Goal: Task Accomplishment & Management: Manage account settings

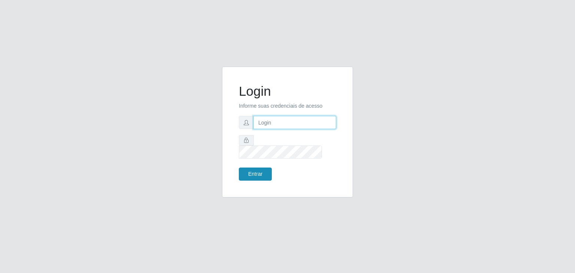
type input "jeisonrede@compras"
click at [256, 174] on button "Entrar" at bounding box center [255, 174] width 33 height 13
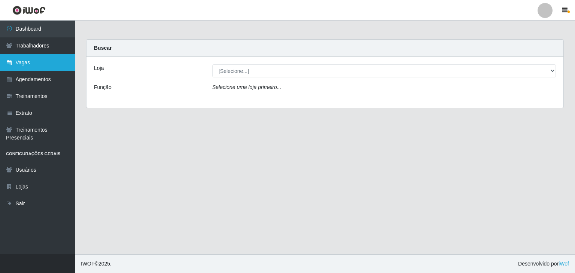
click at [66, 60] on link "Vagas" at bounding box center [37, 62] width 75 height 17
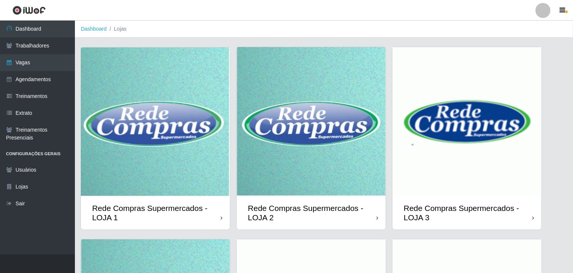
click at [300, 124] on img at bounding box center [311, 121] width 149 height 149
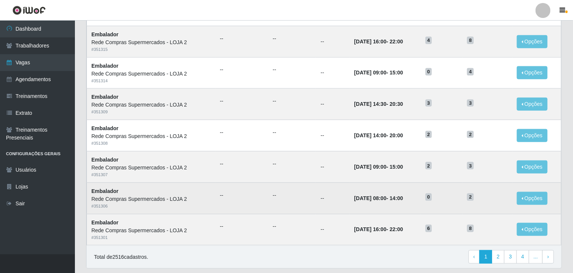
scroll to position [359, 0]
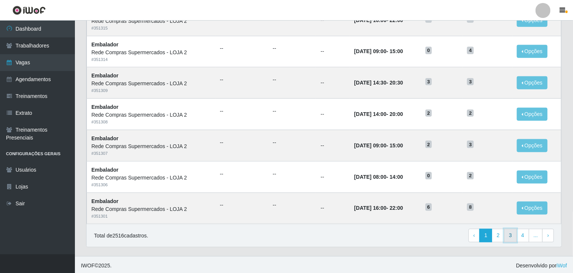
click at [517, 234] on link "3" at bounding box center [510, 235] width 13 height 13
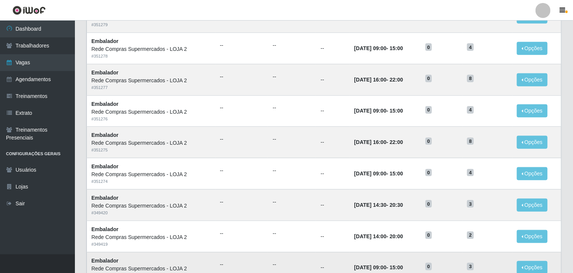
scroll to position [359, 0]
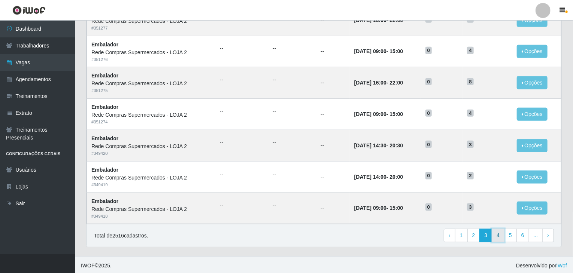
click at [500, 229] on link "4" at bounding box center [498, 235] width 13 height 13
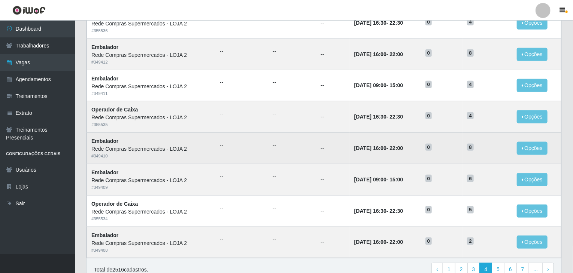
scroll to position [359, 0]
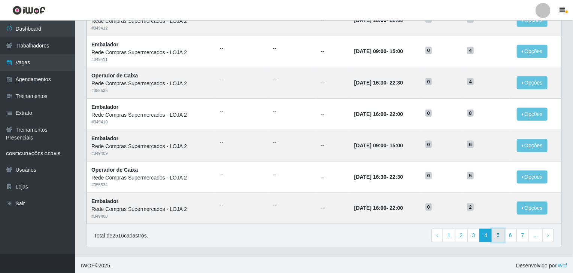
click at [501, 234] on link "5" at bounding box center [498, 235] width 13 height 13
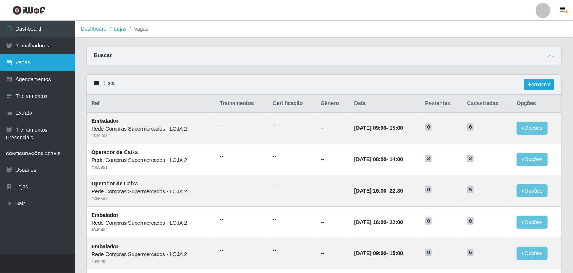
click at [53, 65] on link "Vagas" at bounding box center [37, 62] width 75 height 17
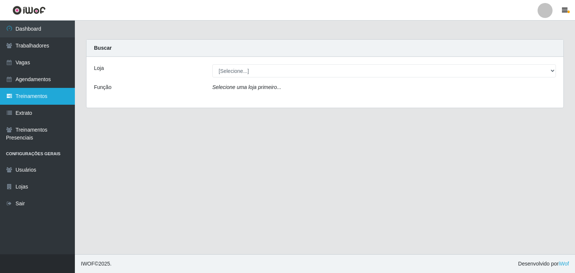
click at [36, 92] on link "Treinamentos" at bounding box center [37, 96] width 75 height 17
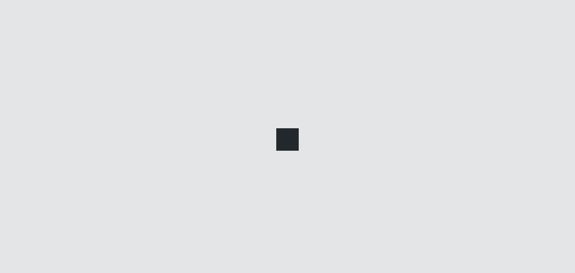
click at [34, 114] on div at bounding box center [287, 136] width 575 height 273
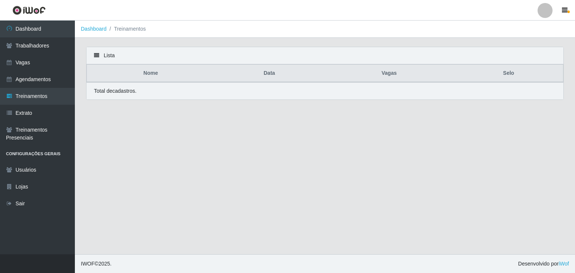
click at [34, 114] on link "Extrato" at bounding box center [37, 113] width 75 height 17
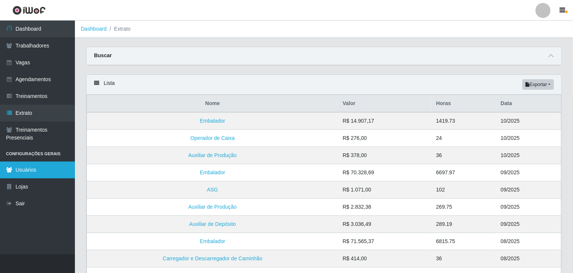
click at [34, 167] on link "Usuários" at bounding box center [37, 170] width 75 height 17
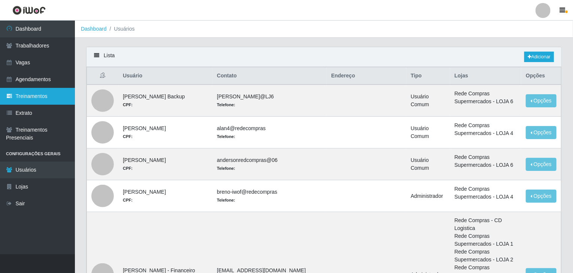
click at [32, 95] on link "Treinamentos" at bounding box center [37, 96] width 75 height 17
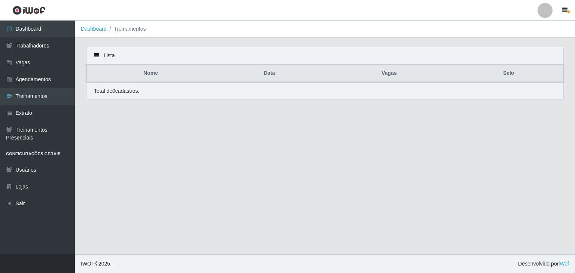
click at [91, 56] on div "Lista" at bounding box center [324, 55] width 477 height 17
click at [97, 54] on icon at bounding box center [96, 55] width 5 height 5
click at [386, 132] on main "Dashboard Treinamentos Lista Nome Data Vagas Selo Total de 0 cadastros." at bounding box center [325, 138] width 500 height 234
click at [46, 83] on link "Agendamentos" at bounding box center [37, 79] width 75 height 17
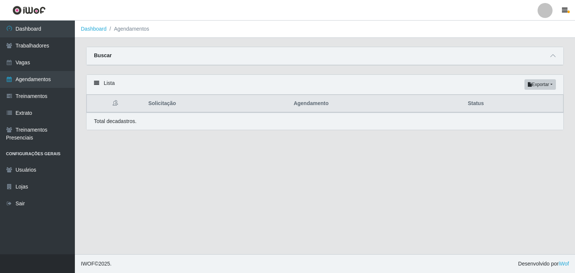
click at [479, 106] on th "Status" at bounding box center [514, 104] width 100 height 18
click at [544, 82] on button "Exportar" at bounding box center [540, 84] width 31 height 10
drag, startPoint x: 461, startPoint y: 114, endPoint x: 450, endPoint y: 115, distance: 10.9
click at [461, 113] on div "Total de cadastros." at bounding box center [324, 121] width 477 height 17
drag, startPoint x: 306, startPoint y: 109, endPoint x: 251, endPoint y: 113, distance: 55.6
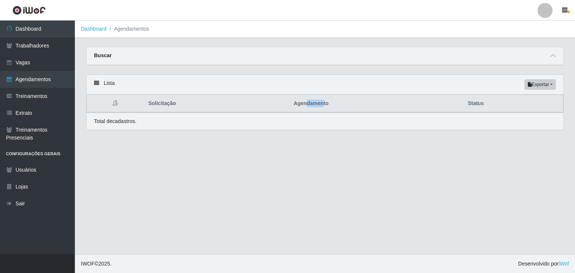
click at [259, 113] on div "Lista Exportar PDF Excel Solicitação Agendamento Status Total de cadastros." at bounding box center [325, 103] width 478 height 56
click at [142, 103] on th at bounding box center [115, 104] width 57 height 18
click at [34, 41] on link "Trabalhadores" at bounding box center [37, 45] width 75 height 17
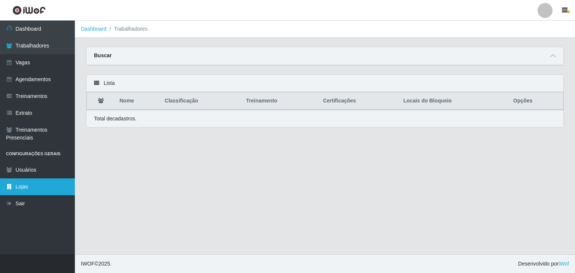
click at [21, 192] on link "Lojas" at bounding box center [37, 187] width 75 height 17
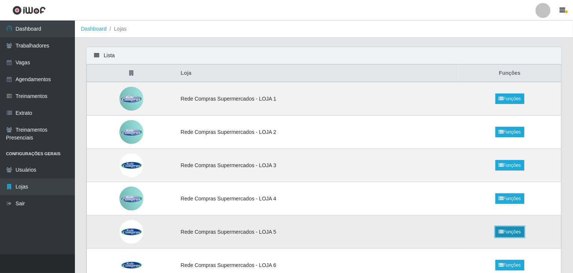
click at [508, 232] on link "Funções" at bounding box center [509, 232] width 29 height 10
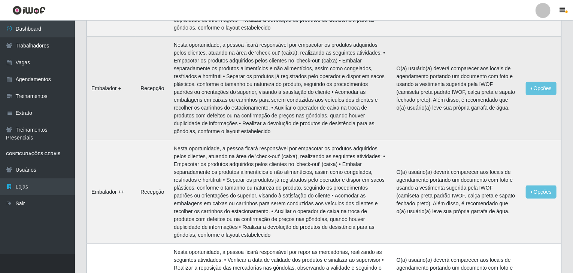
scroll to position [37, 0]
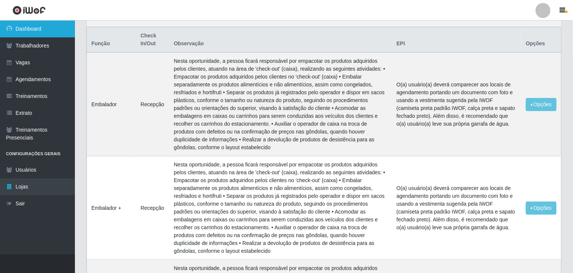
click at [28, 34] on link "Dashboard" at bounding box center [37, 29] width 75 height 17
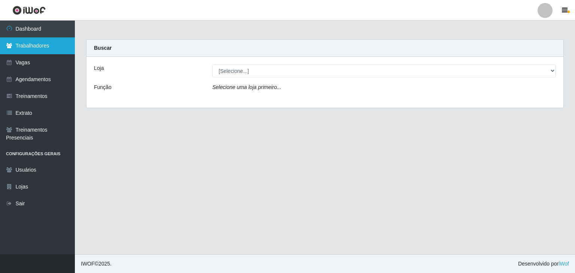
click at [45, 49] on link "Trabalhadores" at bounding box center [37, 45] width 75 height 17
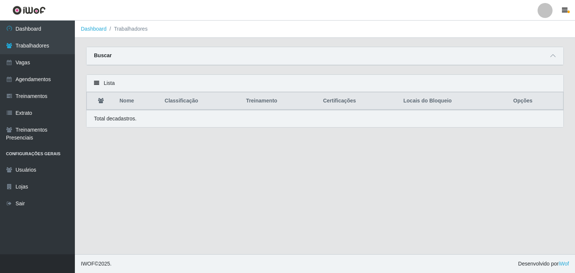
click at [105, 84] on div "Lista" at bounding box center [324, 83] width 477 height 17
drag, startPoint x: 86, startPoint y: 80, endPoint x: 389, endPoint y: 61, distance: 303.9
click at [86, 80] on div "Lista" at bounding box center [324, 83] width 477 height 17
click at [552, 57] on icon at bounding box center [552, 55] width 5 height 5
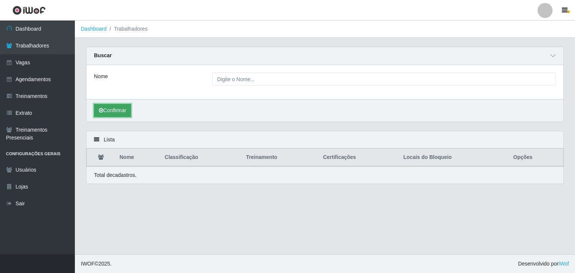
click at [110, 116] on button "Confirmar" at bounding box center [112, 110] width 37 height 13
click at [122, 31] on li "Trabalhadores" at bounding box center [127, 29] width 41 height 8
click at [102, 30] on link "Dashboard" at bounding box center [94, 29] width 26 height 6
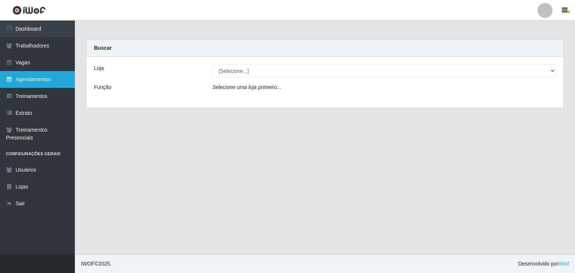
click at [34, 85] on link "Agendamentos" at bounding box center [37, 79] width 75 height 17
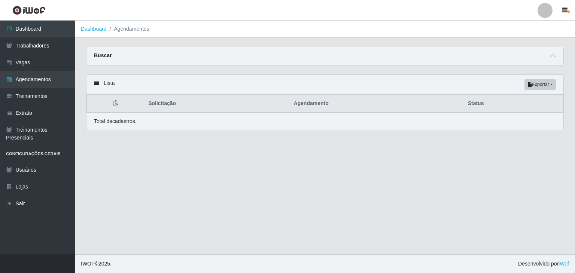
click at [118, 118] on p "Total de cadastros." at bounding box center [115, 122] width 43 height 8
drag, startPoint x: 115, startPoint y: 103, endPoint x: 109, endPoint y: 89, distance: 14.9
click at [114, 100] on icon at bounding box center [115, 102] width 5 height 5
drag, startPoint x: 109, startPoint y: 86, endPoint x: 117, endPoint y: 84, distance: 8.0
click at [109, 85] on div "Lista Exportar PDF Excel" at bounding box center [324, 85] width 477 height 20
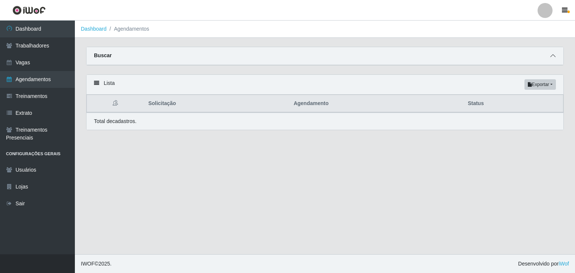
click at [554, 55] on icon at bounding box center [552, 55] width 5 height 5
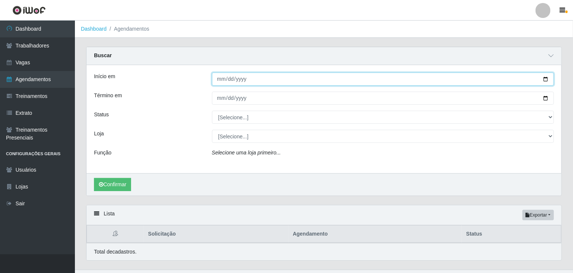
click at [219, 79] on input "Início em" at bounding box center [383, 79] width 342 height 13
type input "2025-10-05"
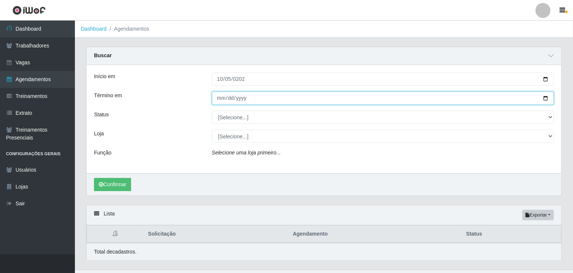
click at [221, 100] on input "Término em" at bounding box center [383, 98] width 342 height 13
type input "2025-10-05"
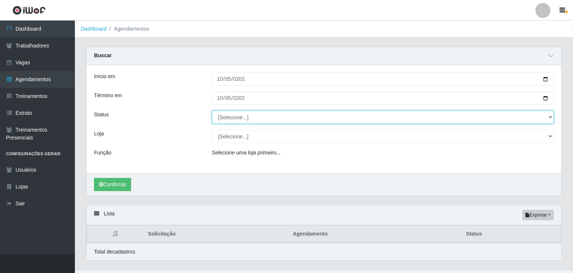
click at [233, 116] on select "[Selecione...] AGENDADO AGUARDANDO LIBERAR EM ANDAMENTO EM REVISÃO FINALIZADO C…" at bounding box center [383, 117] width 342 height 13
select select "FINALIZADO"
click at [212, 111] on select "[Selecione...] AGENDADO AGUARDANDO LIBERAR EM ANDAMENTO EM REVISÃO FINALIZADO C…" at bounding box center [383, 117] width 342 height 13
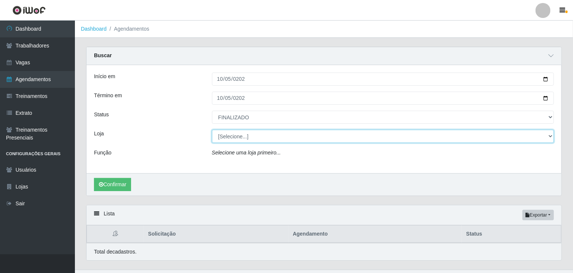
click at [235, 137] on select "[Selecione...] Rede Compras Supermercados - LOJA 1 Rede Compras Supermercados -…" at bounding box center [383, 136] width 342 height 13
select select "397"
click at [212, 130] on select "[Selecione...] Rede Compras Supermercados - LOJA 1 Rede Compras Supermercados -…" at bounding box center [383, 136] width 342 height 13
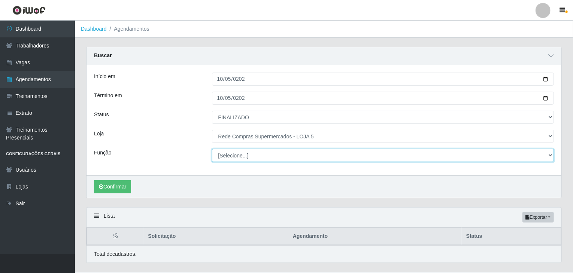
click at [238, 157] on select "[Selecione...] ASG ASG + ASG ++ Auxiliar de Depósito Auxiliar de Depósito + Aux…" at bounding box center [383, 155] width 342 height 13
select select "1"
click at [212, 149] on select "[Selecione...] ASG ASG + ASG ++ Auxiliar de Depósito Auxiliar de Depósito + Aux…" at bounding box center [383, 155] width 342 height 13
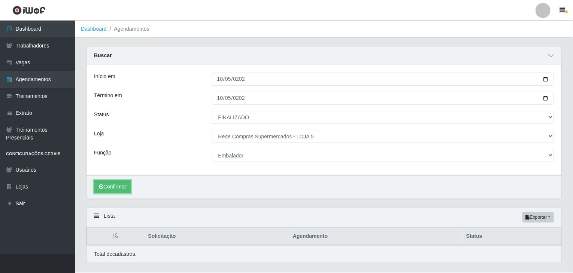
drag, startPoint x: 106, startPoint y: 189, endPoint x: 101, endPoint y: 195, distance: 8.2
click at [105, 191] on button "Confirmar" at bounding box center [112, 186] width 37 height 13
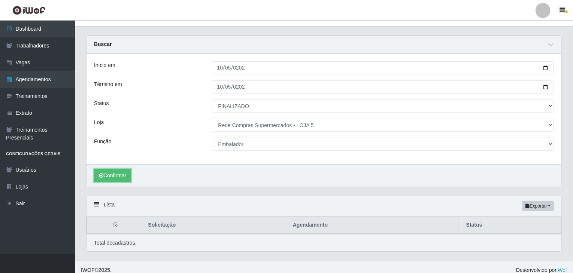
scroll to position [17, 0]
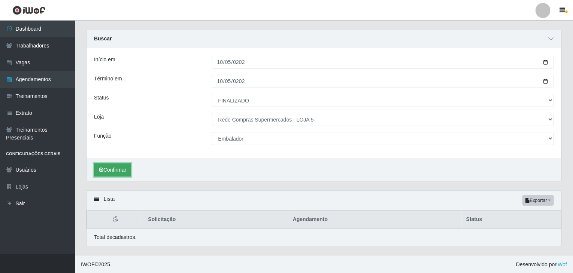
click at [120, 170] on button "Confirmar" at bounding box center [112, 170] width 37 height 13
click at [119, 170] on button "Confirmar" at bounding box center [112, 170] width 37 height 13
click at [120, 169] on button "Confirmar" at bounding box center [112, 170] width 37 height 13
click at [120, 168] on button "Confirmar" at bounding box center [112, 170] width 37 height 13
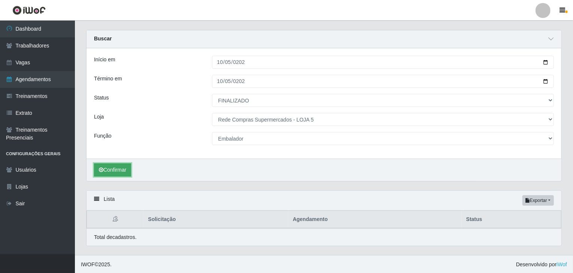
click at [116, 164] on button "Confirmar" at bounding box center [112, 170] width 37 height 13
click at [116, 171] on button "Confirmar" at bounding box center [112, 170] width 37 height 13
drag, startPoint x: 116, startPoint y: 171, endPoint x: 140, endPoint y: 187, distance: 28.8
click at [118, 171] on button "Confirmar" at bounding box center [112, 170] width 37 height 13
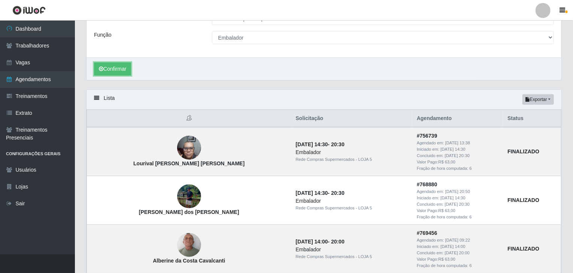
scroll to position [129, 0]
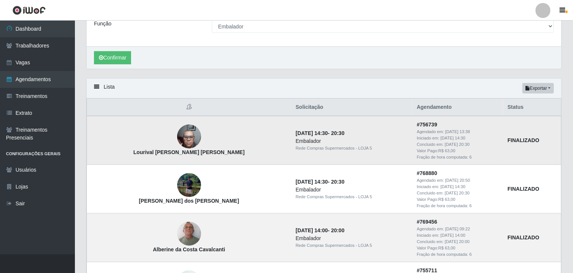
drag, startPoint x: 492, startPoint y: 267, endPoint x: 276, endPoint y: 141, distance: 250.1
click at [295, 141] on div "Embalador" at bounding box center [351, 141] width 112 height 8
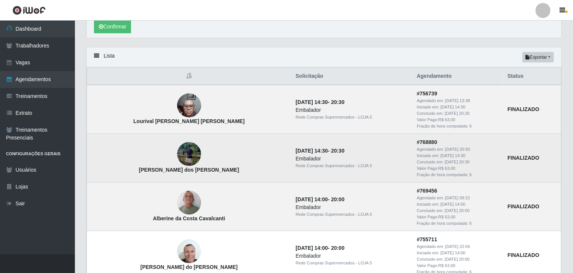
scroll to position [0, 0]
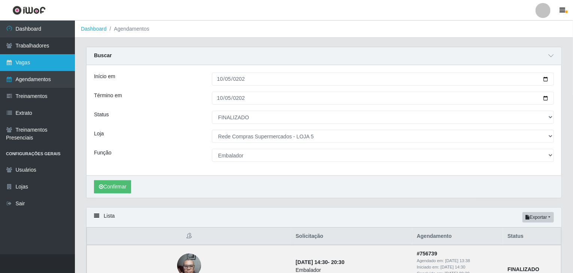
click at [33, 70] on link "Vagas" at bounding box center [37, 62] width 75 height 17
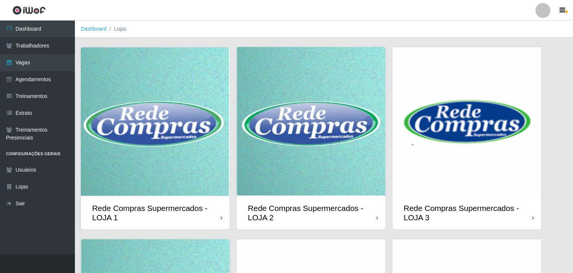
click at [303, 121] on img at bounding box center [311, 121] width 149 height 149
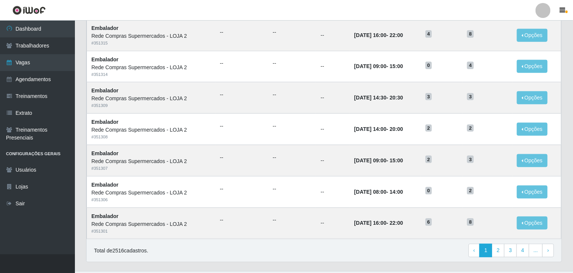
scroll to position [359, 0]
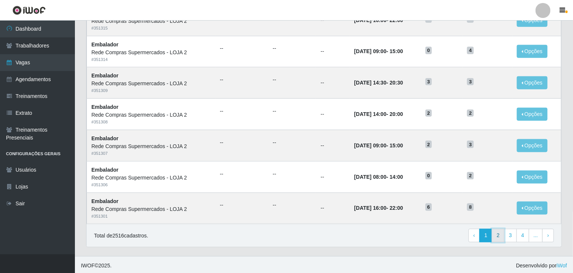
click at [500, 236] on link "2" at bounding box center [498, 235] width 13 height 13
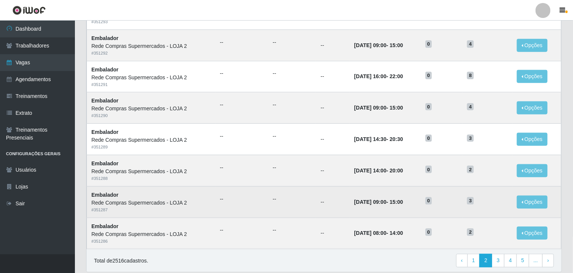
scroll to position [359, 0]
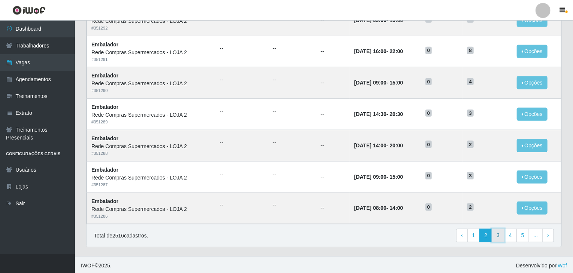
click at [501, 231] on link "3" at bounding box center [498, 235] width 13 height 13
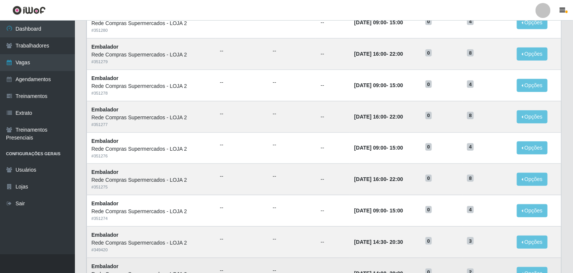
scroll to position [359, 0]
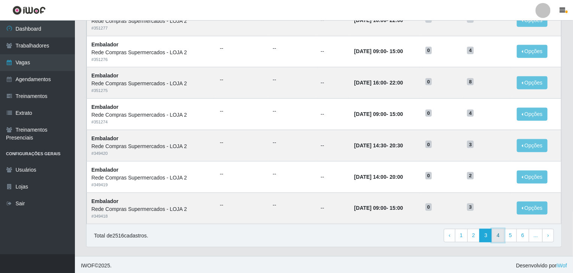
click at [499, 234] on link "4" at bounding box center [498, 235] width 13 height 13
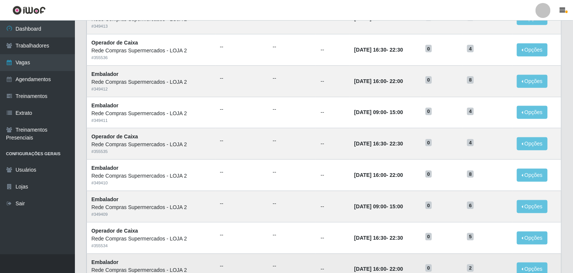
scroll to position [359, 0]
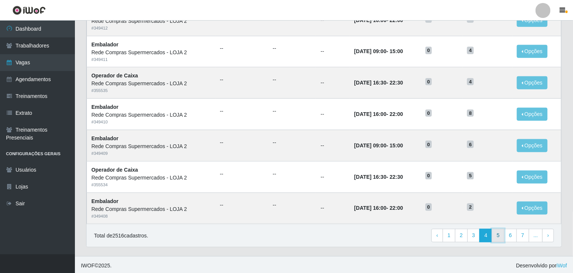
click at [498, 233] on link "5" at bounding box center [498, 235] width 13 height 13
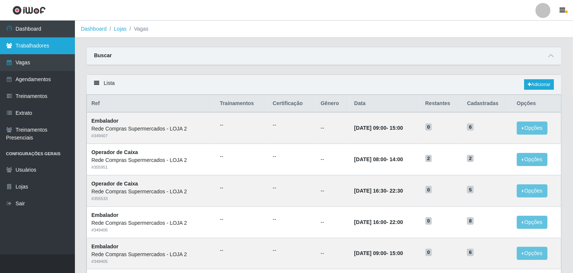
click at [48, 48] on link "Trabalhadores" at bounding box center [37, 45] width 75 height 17
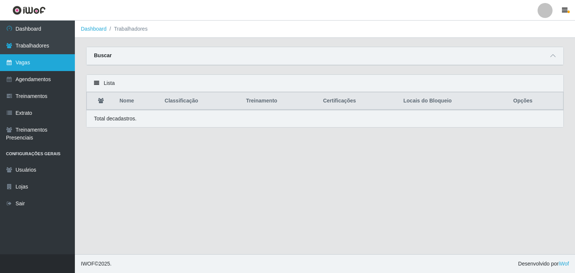
click at [40, 62] on link "Vagas" at bounding box center [37, 62] width 75 height 17
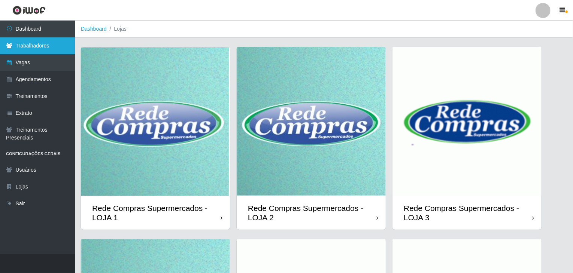
click at [39, 48] on link "Trabalhadores" at bounding box center [37, 45] width 75 height 17
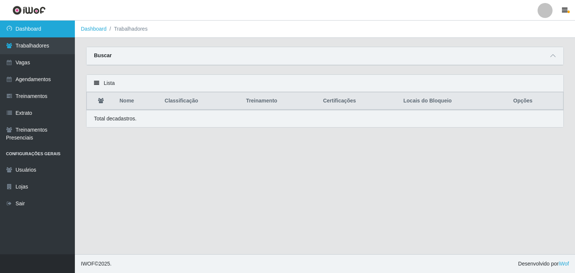
click at [33, 31] on link "Dashboard" at bounding box center [37, 29] width 75 height 17
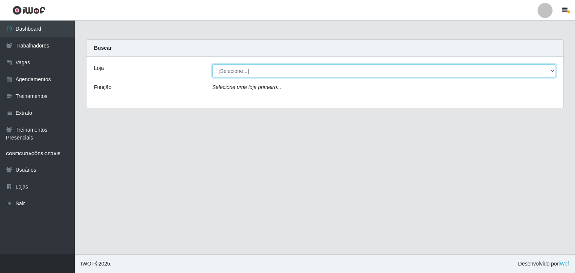
click at [248, 75] on select "[Selecione...] Rede Compras Supermercados - LOJA 1 Rede Compras Supermercados -…" at bounding box center [384, 70] width 344 height 13
select select "161"
click at [212, 64] on select "[Selecione...] Rede Compras Supermercados - LOJA 1 Rede Compras Supermercados -…" at bounding box center [384, 70] width 344 height 13
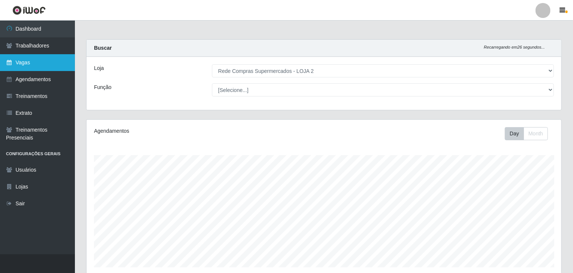
click at [25, 66] on link "Vagas" at bounding box center [37, 62] width 75 height 17
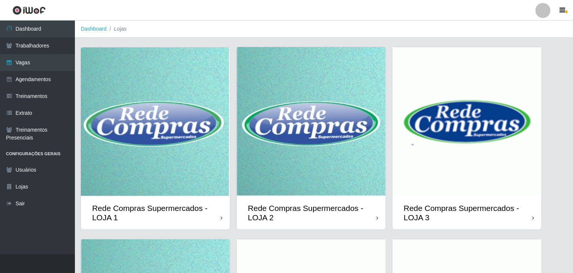
click at [269, 128] on img at bounding box center [311, 121] width 149 height 149
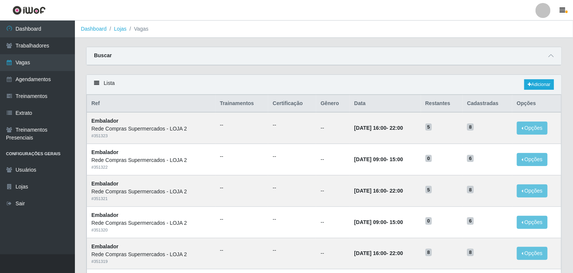
scroll to position [359, 0]
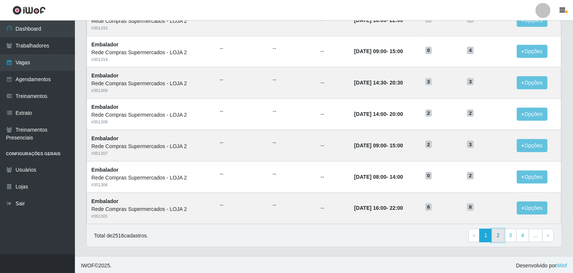
click at [500, 238] on link "2" at bounding box center [498, 235] width 13 height 13
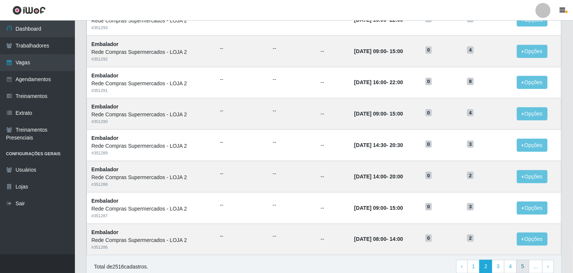
scroll to position [359, 0]
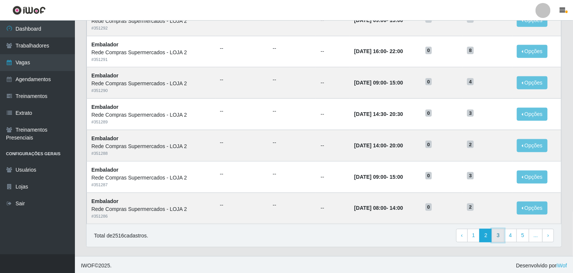
click at [494, 237] on link "3" at bounding box center [498, 235] width 13 height 13
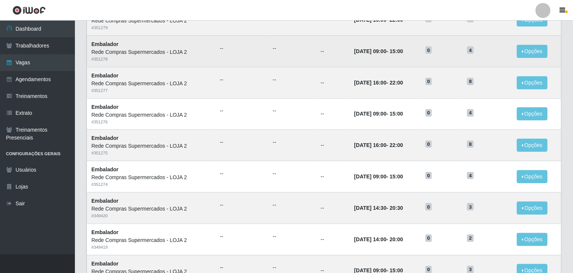
scroll to position [359, 0]
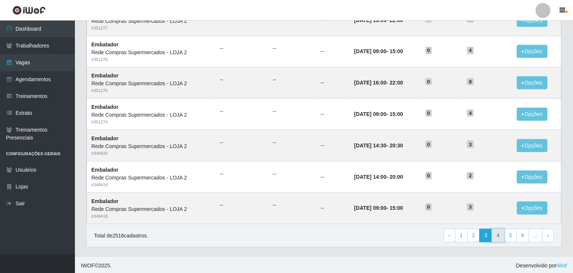
click at [502, 236] on link "4" at bounding box center [498, 235] width 13 height 13
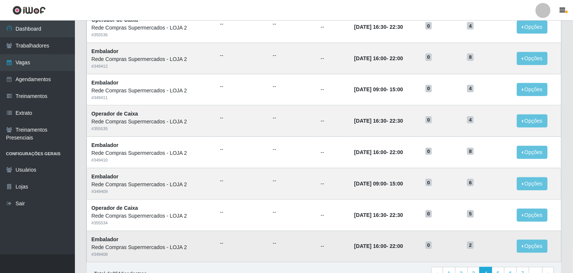
scroll to position [359, 0]
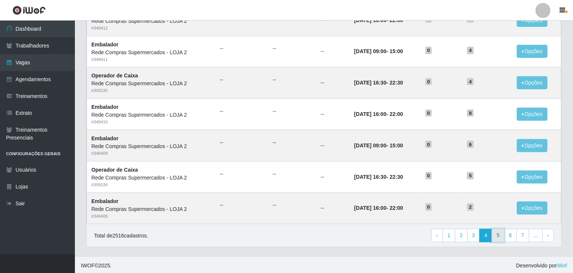
click at [504, 235] on link "5" at bounding box center [498, 235] width 13 height 13
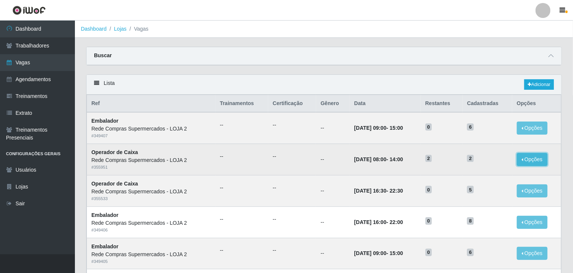
click at [525, 155] on button "Opções" at bounding box center [532, 159] width 31 height 13
click at [498, 180] on button "Deletar" at bounding box center [485, 176] width 59 height 15
click at [536, 157] on button "Opções" at bounding box center [532, 159] width 31 height 13
click at [478, 176] on div "Deletar" at bounding box center [486, 177] width 44 height 8
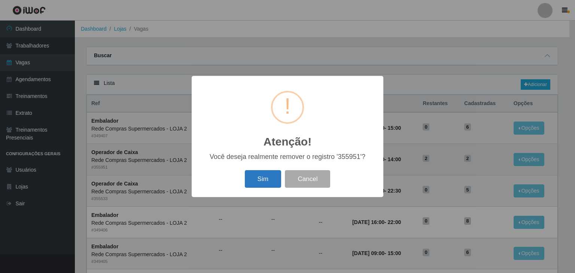
click at [262, 180] on button "Sim" at bounding box center [263, 179] width 36 height 18
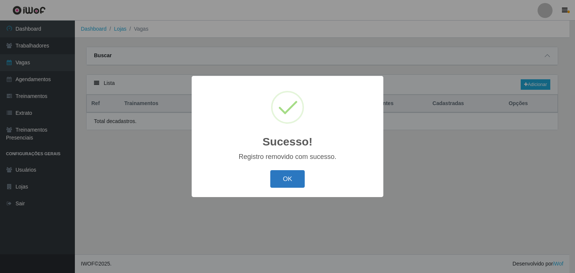
click at [289, 180] on button "OK" at bounding box center [287, 179] width 35 height 18
